Goal: Task Accomplishment & Management: Use online tool/utility

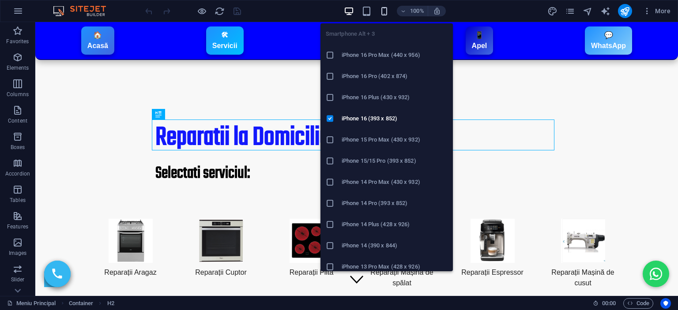
click at [381, 9] on icon "button" at bounding box center [384, 11] width 10 height 10
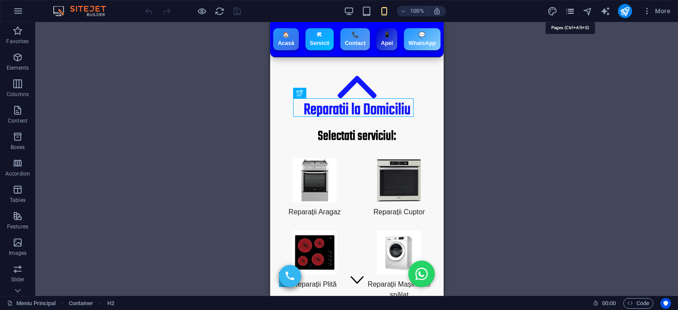
click at [569, 6] on icon "pages" at bounding box center [570, 11] width 10 height 10
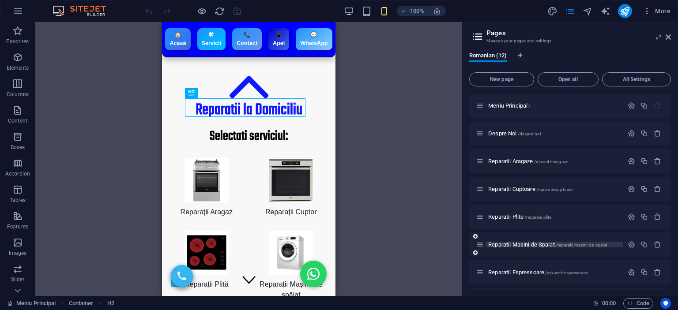
scroll to position [138, 0]
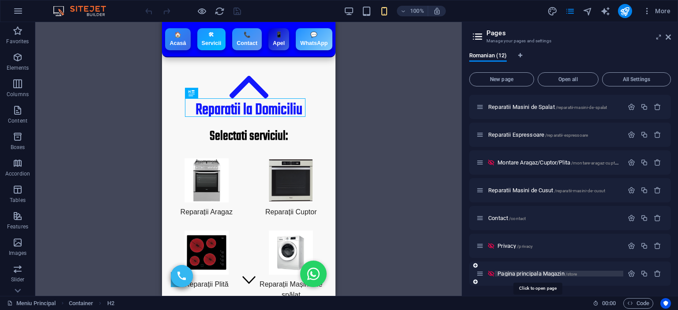
click at [515, 274] on span "Pagina principala Magazin /store" at bounding box center [537, 274] width 79 height 7
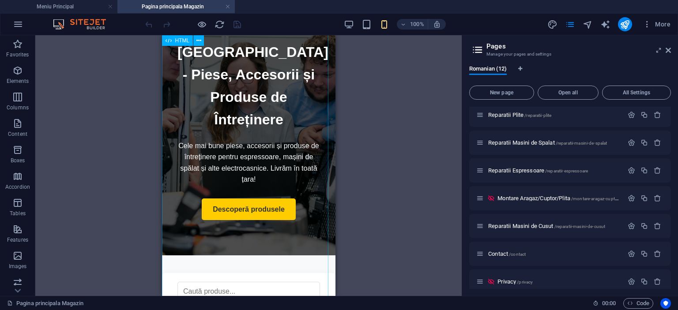
scroll to position [0, 0]
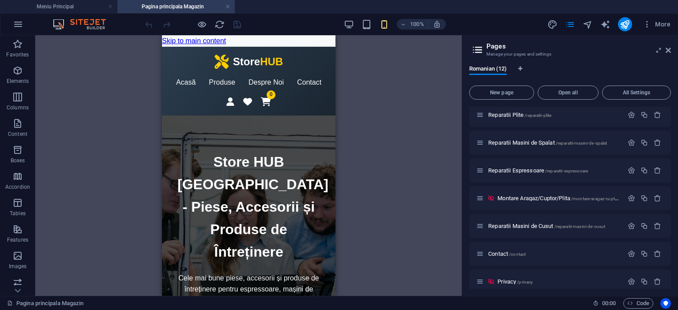
click at [363, 127] on div "Drag here to replace the existing content. Press “Ctrl” if you want to create a…" at bounding box center [248, 165] width 426 height 261
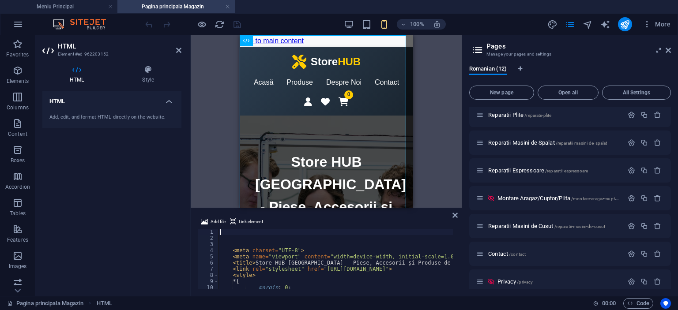
click at [298, 273] on div "< meta charset = "UTF-8" > < meta name = "viewport" content = "width=device-wid…" at bounding box center [574, 264] width 712 height 71
type textarea "<style>"
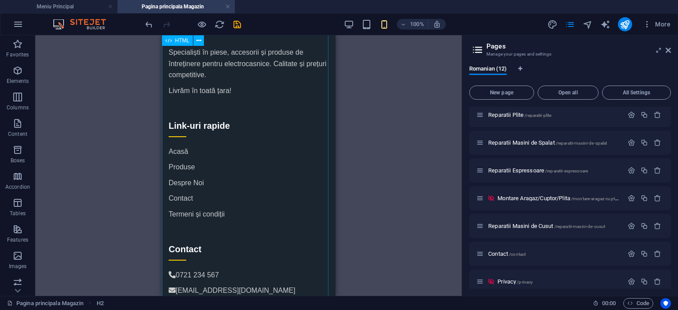
scroll to position [2380, 0]
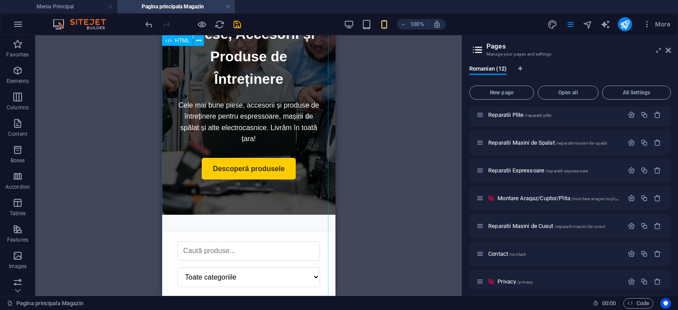
scroll to position [0, 0]
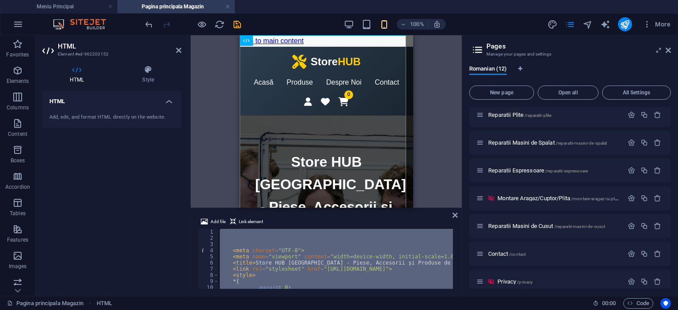
click at [270, 261] on div "< meta charset = "UTF-8" > < meta name = "viewport" content = "width=device-wid…" at bounding box center [335, 259] width 235 height 60
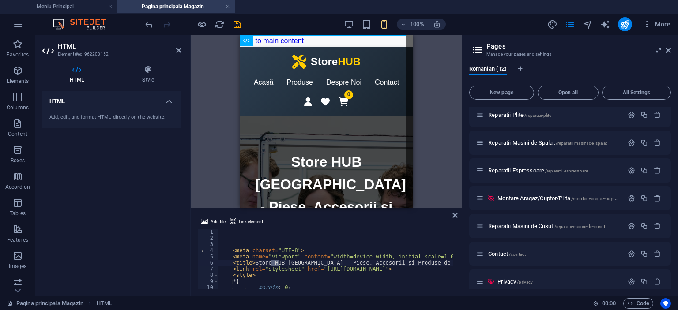
click at [270, 261] on div "< meta charset = "UTF-8" > < meta name = "viewport" content = "width=device-wid…" at bounding box center [574, 264] width 712 height 71
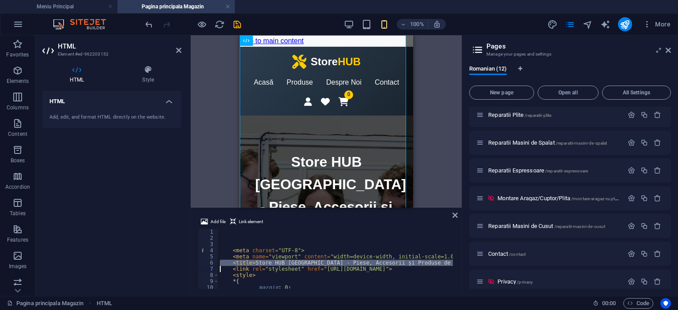
click at [270, 261] on div "< meta charset = "UTF-8" > < meta name = "viewport" content = "width=device-wid…" at bounding box center [574, 264] width 712 height 71
type textarea "<title>Store HUB [GEOGRAPHIC_DATA] - Piese, Accesorii și Produse de Întreținere…"
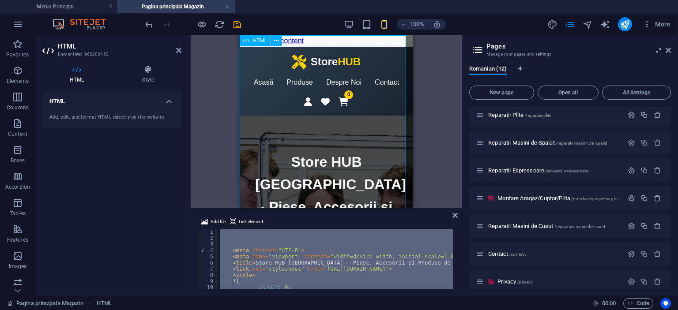
paste textarea "</header>"
type textarea "</header>"
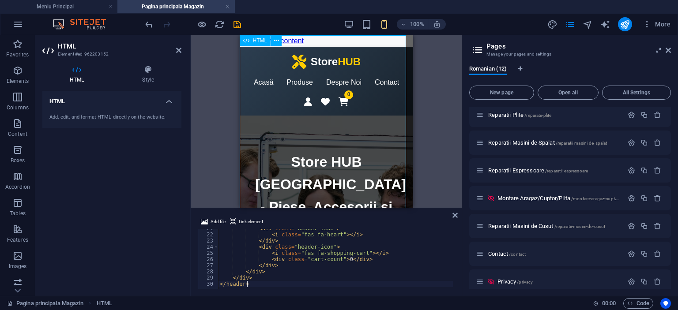
scroll to position [125, 0]
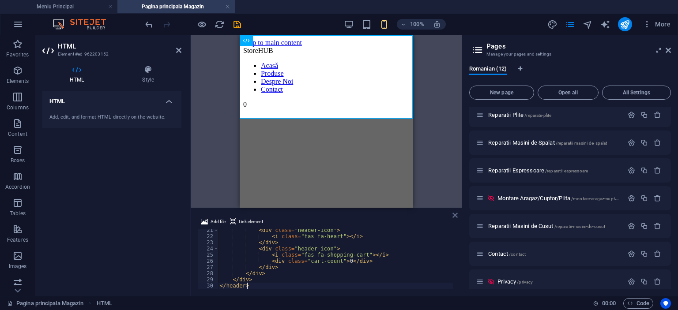
click at [457, 214] on icon at bounding box center [454, 215] width 5 height 7
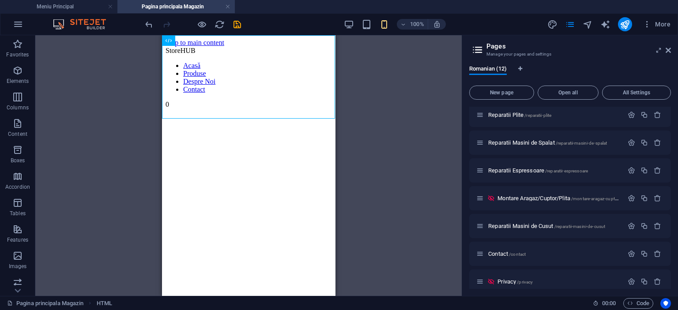
click at [182, 112] on html "Skip to main content Store HUB Acasă Produse Despre Noi Contact 0" at bounding box center [248, 73] width 173 height 77
drag, startPoint x: 182, startPoint y: 135, endPoint x: 180, endPoint y: 169, distance: 34.1
click at [165, 112] on html "Skip to main content Store HUB Acasă Produse Despre Noi Contact 0" at bounding box center [248, 73] width 173 height 77
click at [16, 73] on icon "button" at bounding box center [17, 70] width 11 height 11
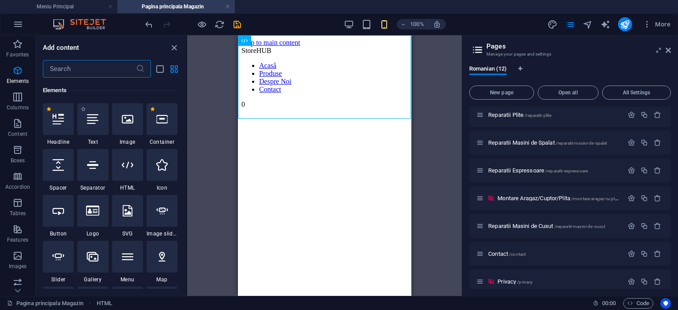
scroll to position [94, 0]
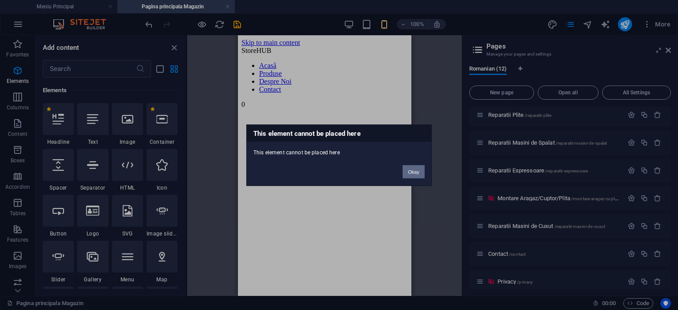
click at [414, 170] on button "Okay" at bounding box center [414, 171] width 22 height 13
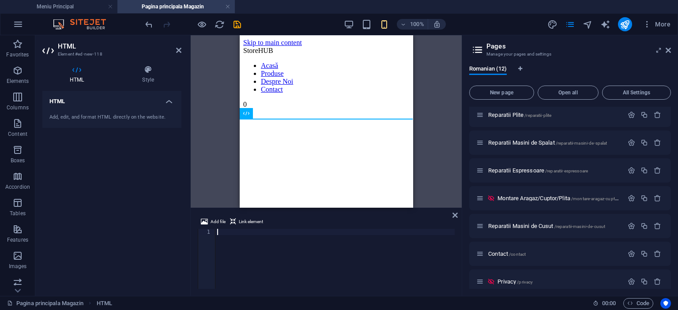
paste textarea "</section>"
type textarea "</section>"
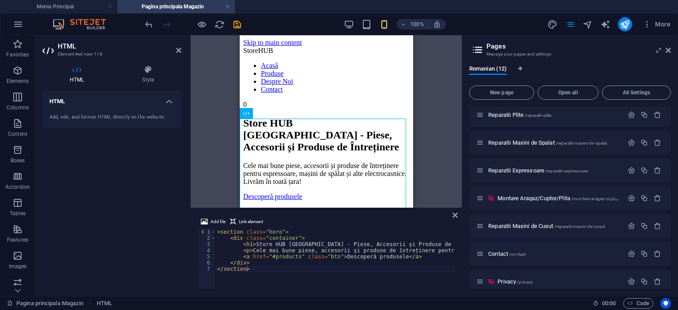
drag, startPoint x: 455, startPoint y: 212, endPoint x: 440, endPoint y: 215, distance: 15.3
click at [455, 212] on icon at bounding box center [454, 215] width 5 height 7
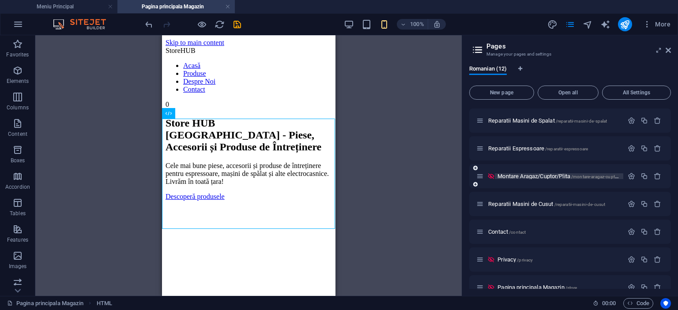
scroll to position [151, 0]
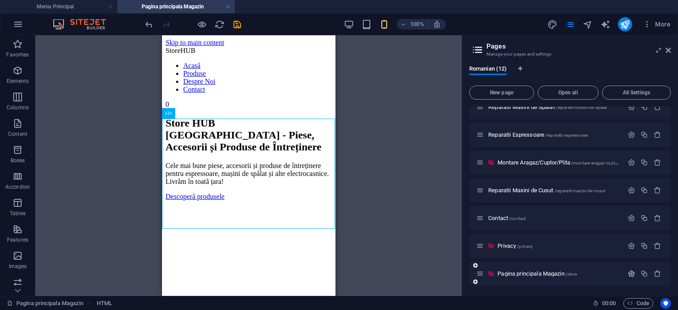
click at [629, 271] on icon "button" at bounding box center [632, 274] width 8 height 8
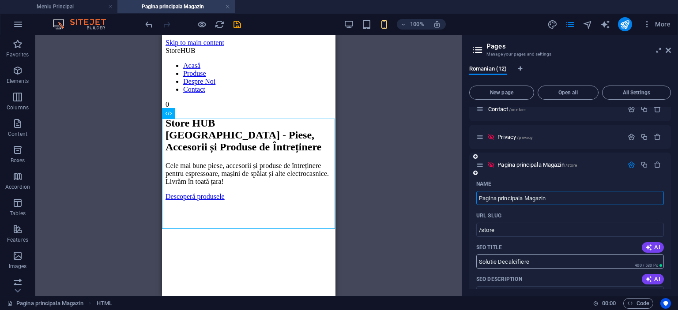
scroll to position [304, 0]
